Goal: Task Accomplishment & Management: Use online tool/utility

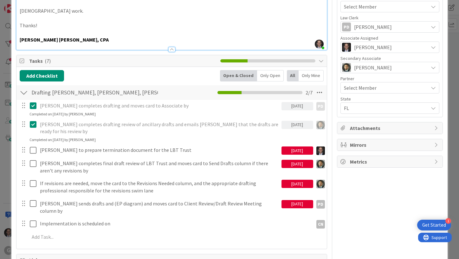
scroll to position [254, 0]
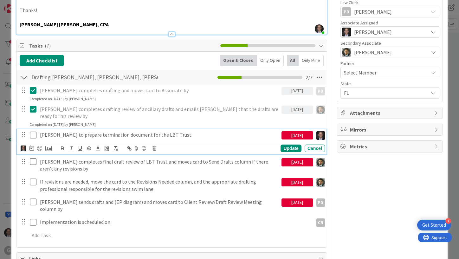
click at [30, 131] on icon at bounding box center [35, 135] width 10 height 8
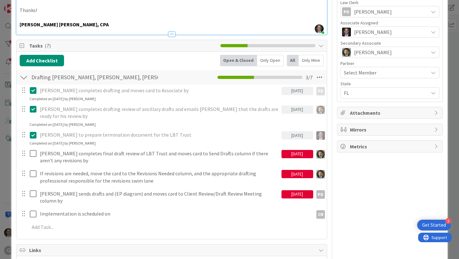
type textarea "x"
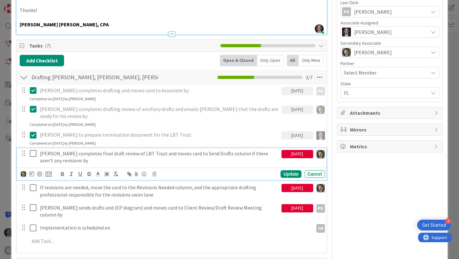
click at [206, 150] on p "[PERSON_NAME] completes final draft review of LBT Trust and moves card to Send …" at bounding box center [159, 157] width 239 height 14
click at [29, 171] on icon at bounding box center [31, 173] width 4 height 5
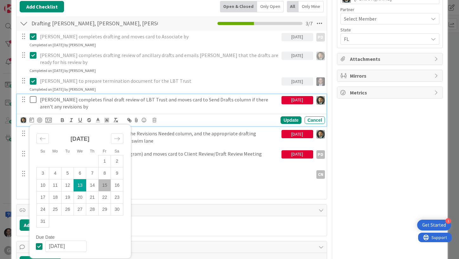
scroll to position [317, 0]
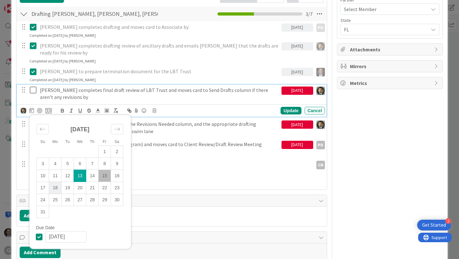
click at [56, 182] on td "18" at bounding box center [55, 188] width 12 height 12
type input "[DATE]"
type textarea "x"
click at [284, 107] on div "Update" at bounding box center [290, 111] width 21 height 8
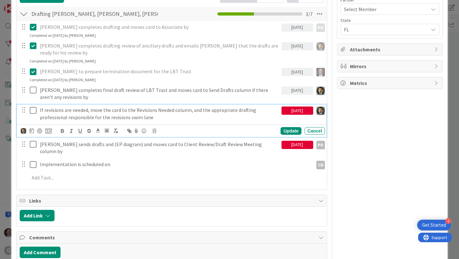
click at [186, 106] on p "If revisions are needed, move the card to the Revisions Needed column, and the …" at bounding box center [159, 113] width 239 height 14
click at [33, 128] on icon at bounding box center [31, 130] width 4 height 5
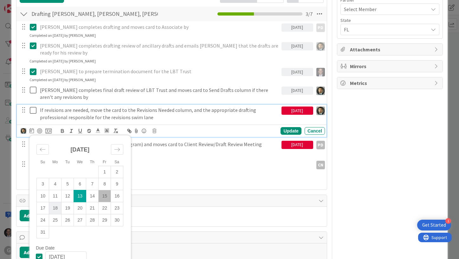
click at [58, 202] on td "18" at bounding box center [55, 208] width 12 height 12
type input "[DATE]"
type textarea "x"
click at [287, 127] on div "Update" at bounding box center [290, 131] width 21 height 8
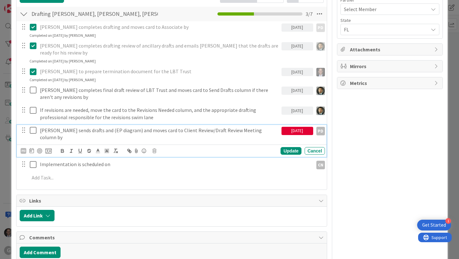
click at [125, 127] on p "[PERSON_NAME] sends drafts and (EP diagram) and moves card to Client Review/Dra…" at bounding box center [159, 134] width 239 height 14
click at [33, 148] on icon at bounding box center [31, 150] width 4 height 5
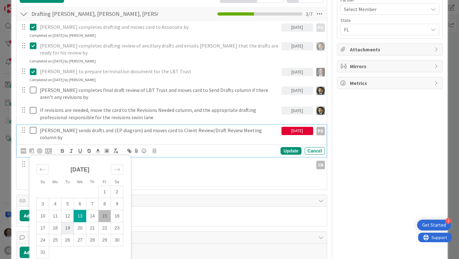
click at [68, 222] on td "19" at bounding box center [67, 228] width 12 height 12
type input "[DATE]"
click at [288, 147] on div "Update" at bounding box center [290, 151] width 21 height 8
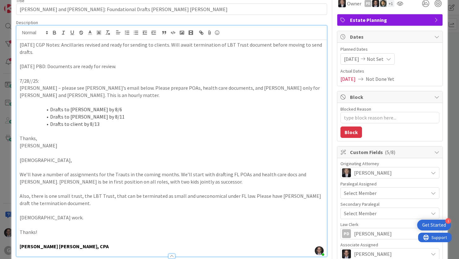
scroll to position [0, 0]
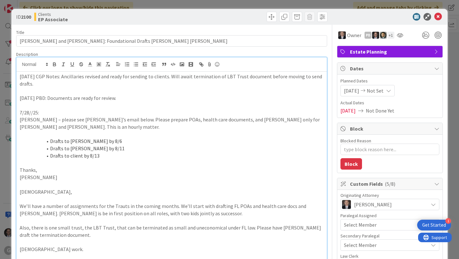
click at [19, 75] on div "[DATE] CGP Notes: Ancillaries revised and ready for sending to clients. Will aw…" at bounding box center [171, 180] width 310 height 216
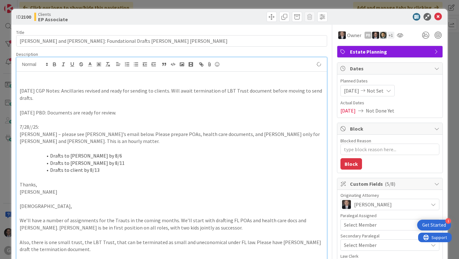
type textarea "x"
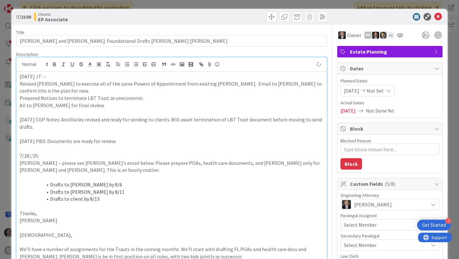
type textarea "x"
